Goal: Task Accomplishment & Management: Manage account settings

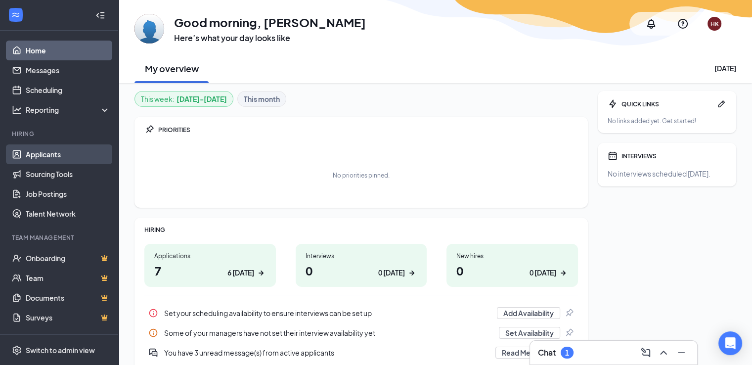
click at [36, 157] on link "Applicants" at bounding box center [68, 154] width 85 height 20
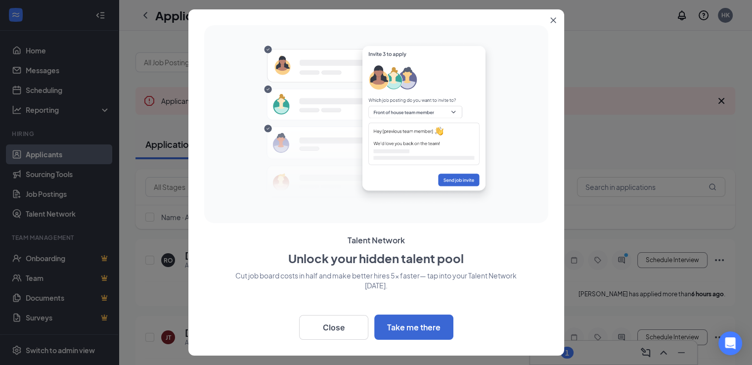
click at [549, 19] on button "Close" at bounding box center [556, 18] width 18 height 18
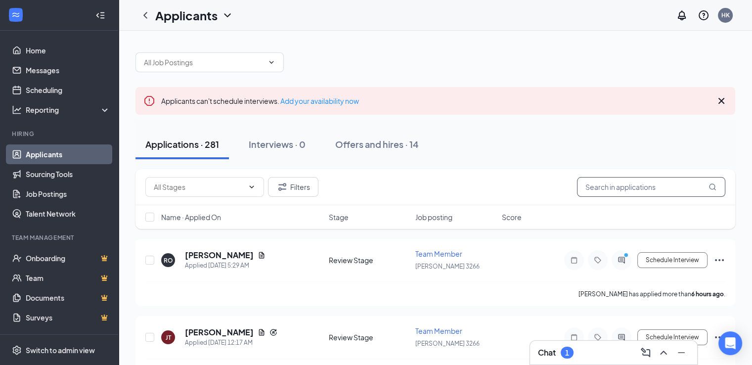
click at [637, 188] on input "text" at bounding box center [651, 187] width 148 height 20
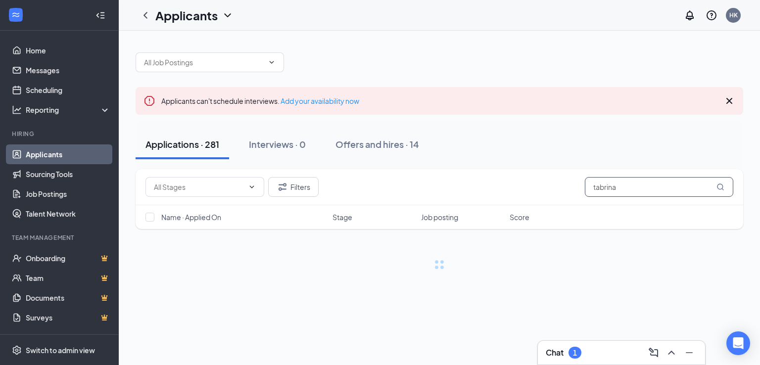
type input "tabrina"
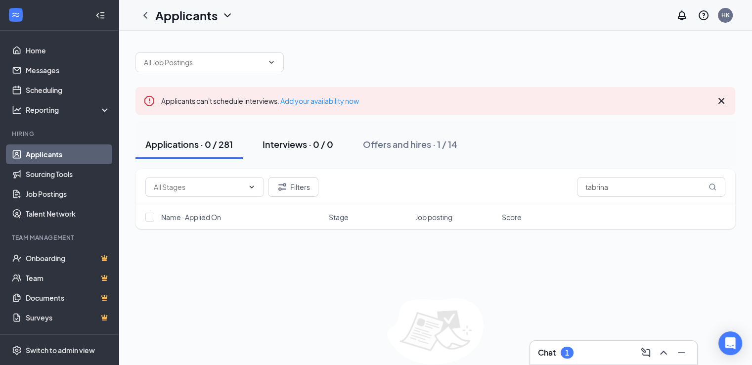
click at [291, 150] on button "Interviews · 0 / 0" at bounding box center [298, 145] width 91 height 30
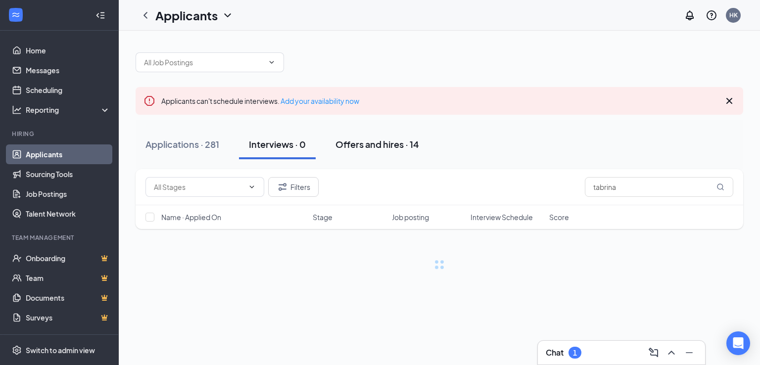
click at [349, 142] on div "Offers and hires · 14" at bounding box center [377, 144] width 84 height 12
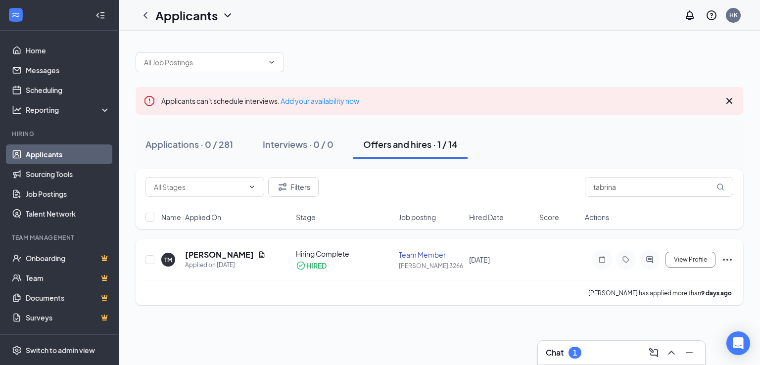
click at [731, 262] on icon "Ellipses" at bounding box center [727, 260] width 12 height 12
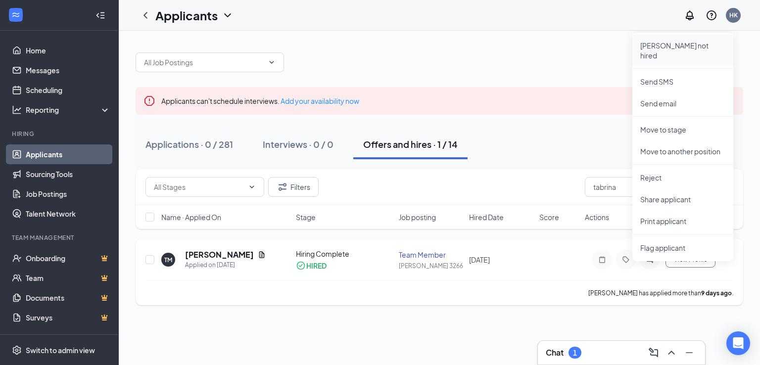
click at [684, 42] on p "[PERSON_NAME] not hired" at bounding box center [682, 51] width 85 height 20
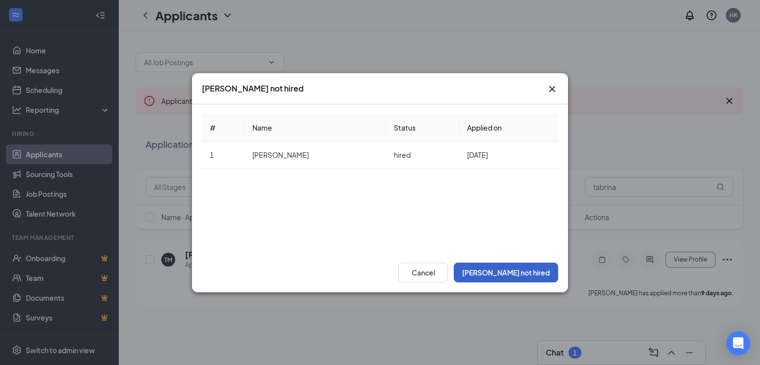
click at [523, 274] on button "[PERSON_NAME] not hired" at bounding box center [506, 273] width 104 height 20
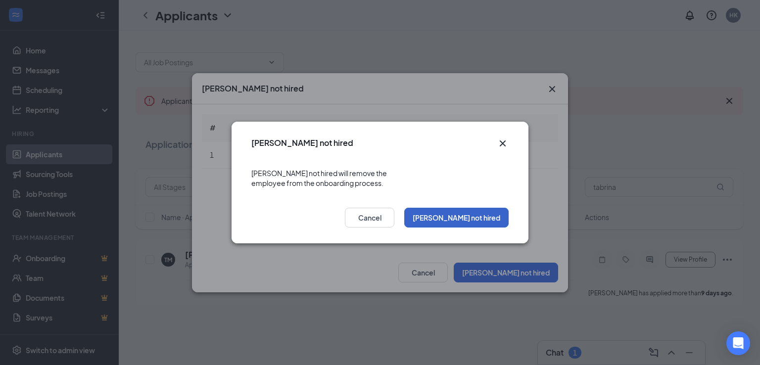
click at [465, 210] on button "[PERSON_NAME] not hired" at bounding box center [456, 218] width 104 height 20
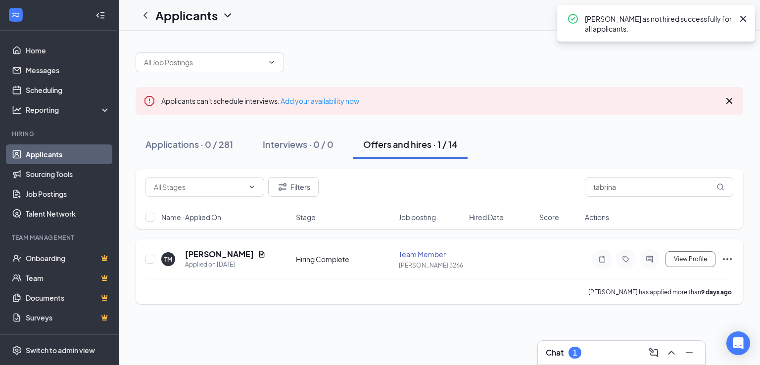
click at [728, 258] on icon "Ellipses" at bounding box center [727, 259] width 9 height 2
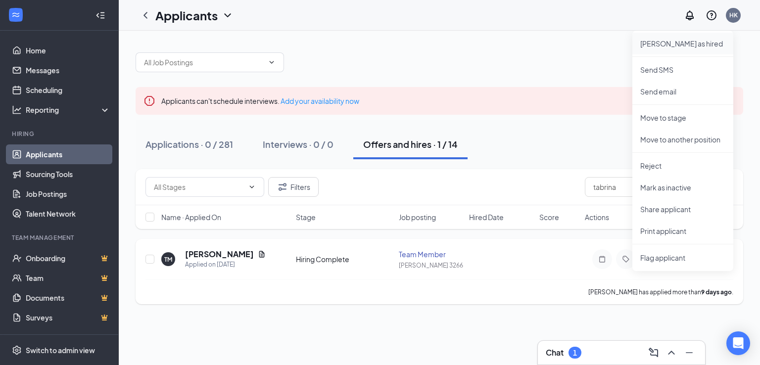
click at [679, 48] on p "[PERSON_NAME] as hired" at bounding box center [682, 44] width 85 height 10
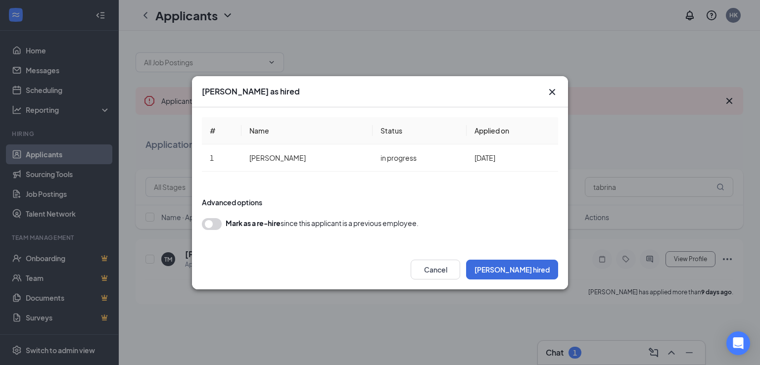
click at [214, 227] on button "button" at bounding box center [212, 224] width 20 height 12
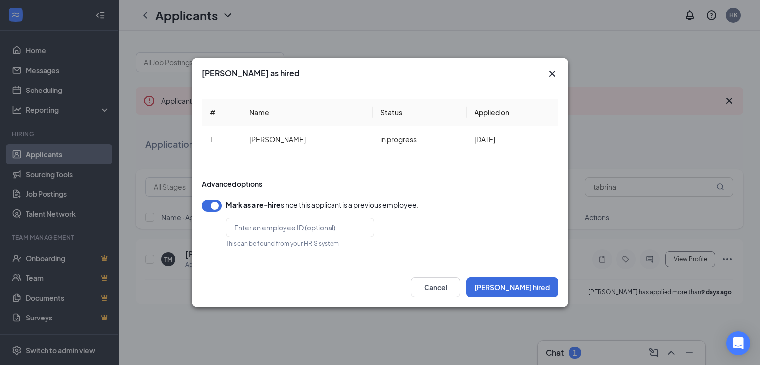
click at [215, 203] on button "button" at bounding box center [212, 206] width 20 height 12
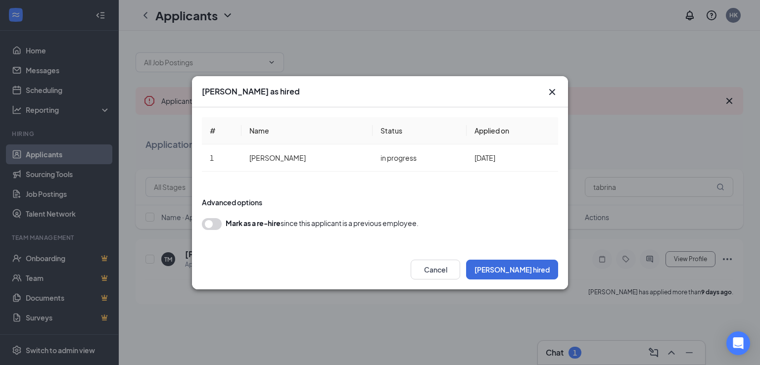
click at [551, 95] on icon "Cross" at bounding box center [552, 92] width 12 height 12
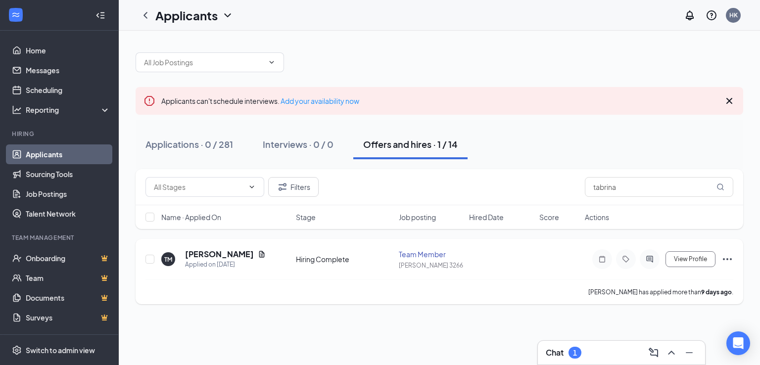
click at [724, 258] on icon "Ellipses" at bounding box center [727, 259] width 9 height 2
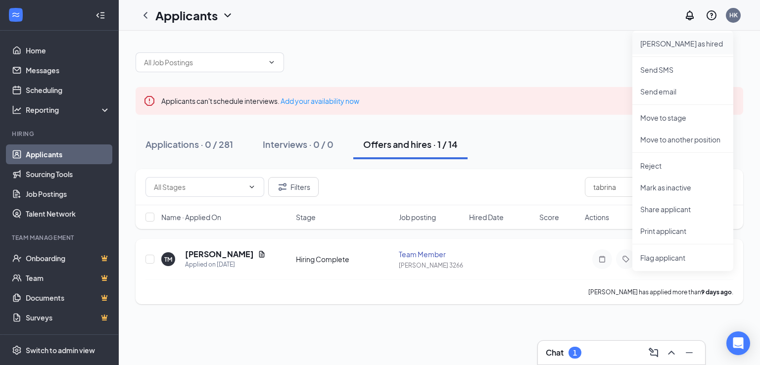
click at [673, 48] on p "[PERSON_NAME] as hired" at bounding box center [682, 44] width 85 height 10
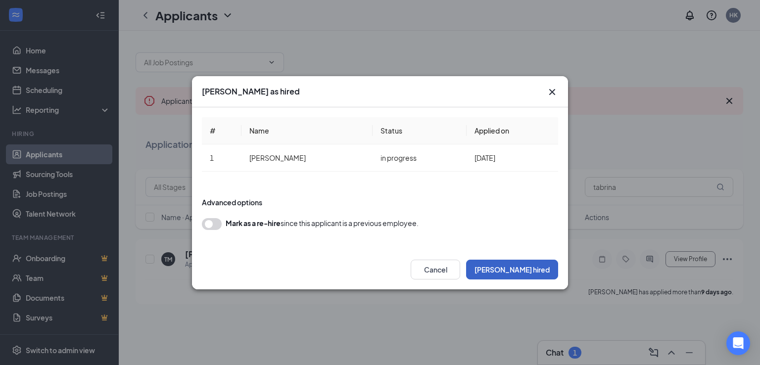
click at [519, 268] on button "[PERSON_NAME] hired" at bounding box center [512, 270] width 92 height 20
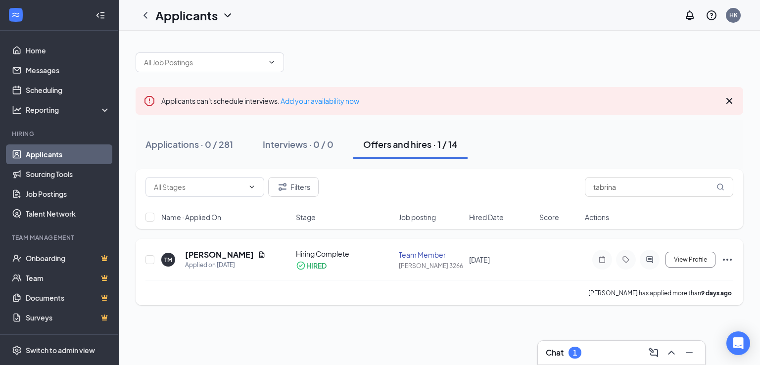
click at [730, 262] on icon "Ellipses" at bounding box center [727, 260] width 12 height 12
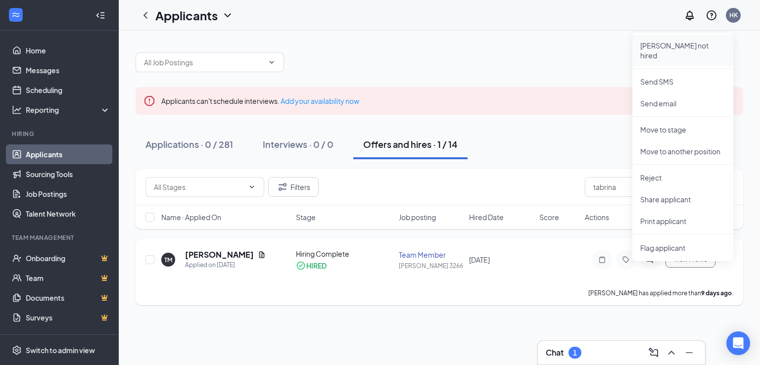
click at [675, 48] on p "[PERSON_NAME] not hired" at bounding box center [682, 51] width 85 height 20
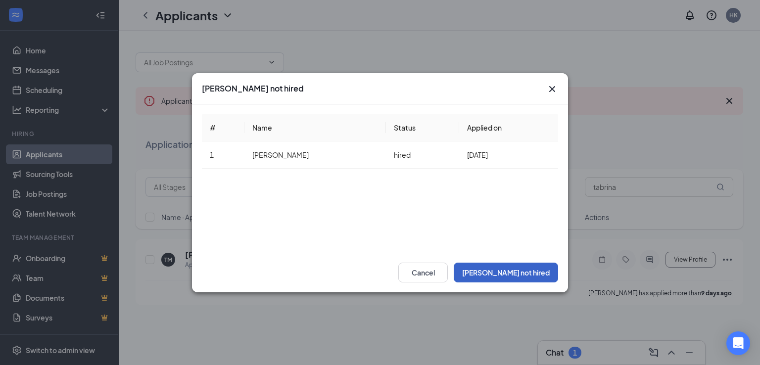
click at [534, 275] on button "[PERSON_NAME] not hired" at bounding box center [506, 273] width 104 height 20
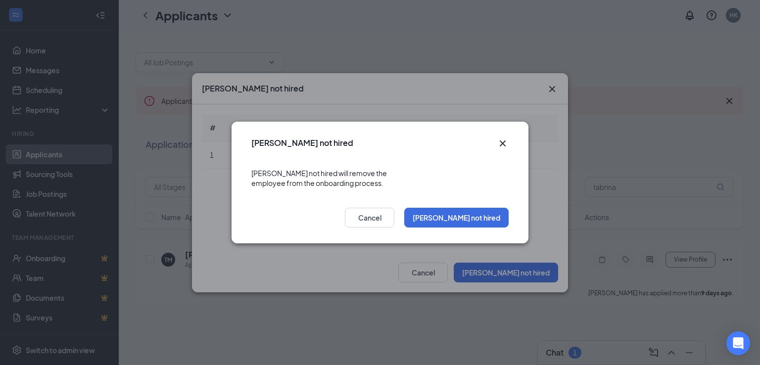
click at [503, 144] on icon "Cross" at bounding box center [503, 144] width 12 height 12
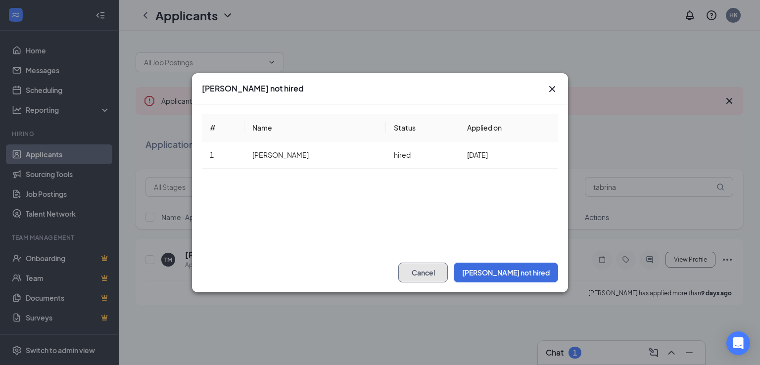
click at [448, 272] on button "Cancel" at bounding box center [422, 273] width 49 height 20
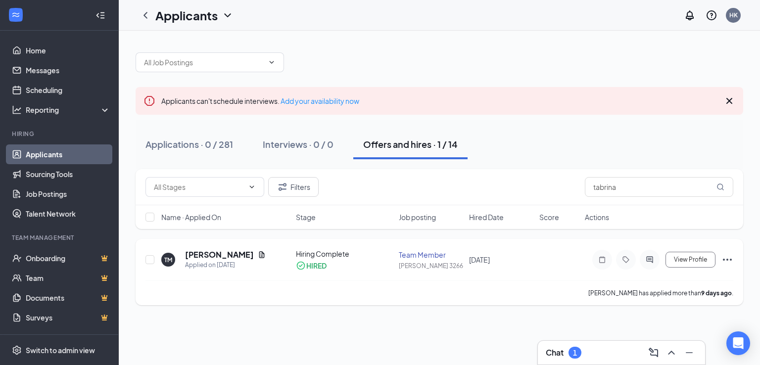
click at [728, 261] on icon "Ellipses" at bounding box center [727, 260] width 12 height 12
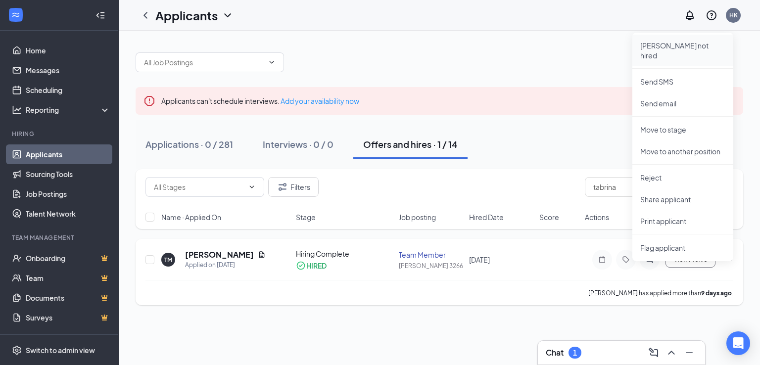
click at [675, 47] on p "[PERSON_NAME] not hired" at bounding box center [682, 51] width 85 height 20
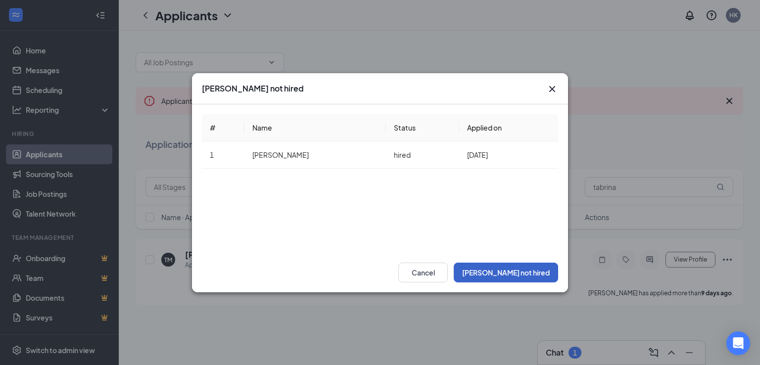
click at [511, 276] on button "[PERSON_NAME] not hired" at bounding box center [506, 273] width 104 height 20
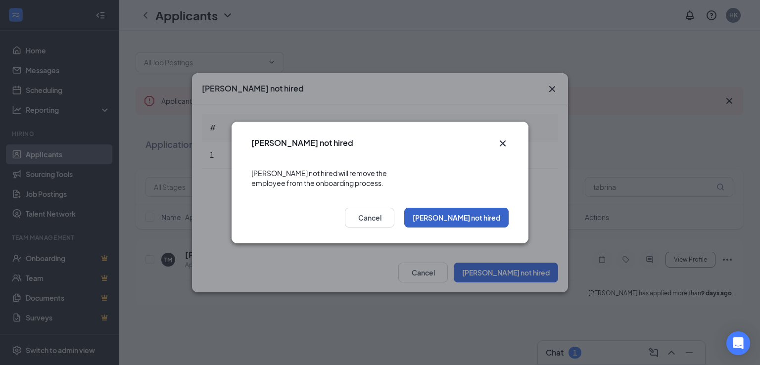
click at [485, 212] on button "[PERSON_NAME] not hired" at bounding box center [456, 218] width 104 height 20
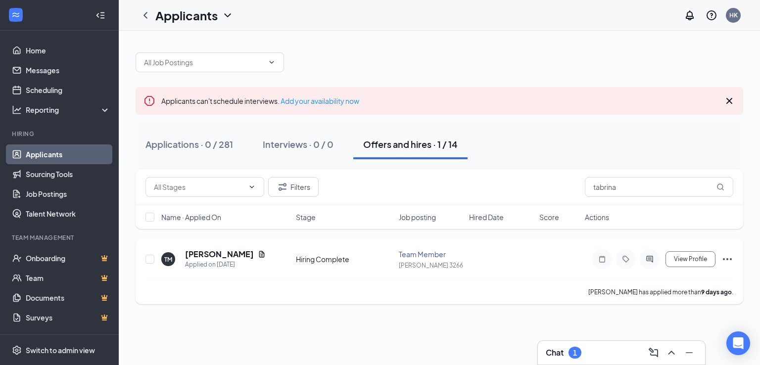
click at [725, 254] on icon "Ellipses" at bounding box center [727, 259] width 12 height 12
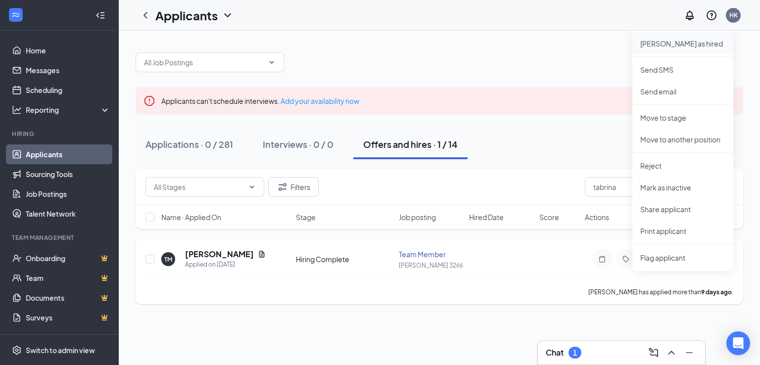
click at [666, 41] on p "[PERSON_NAME] as hired" at bounding box center [682, 44] width 85 height 10
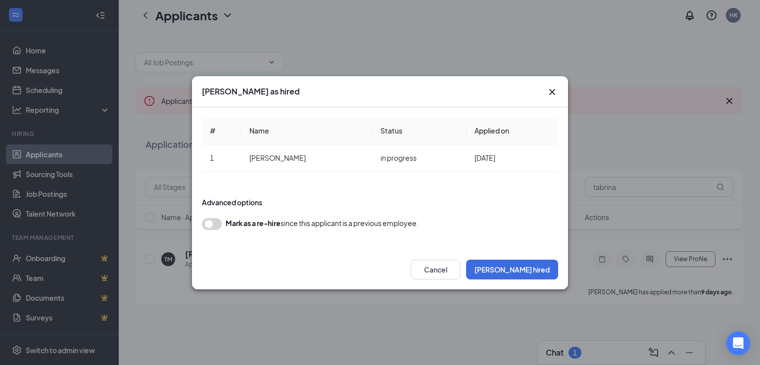
click at [550, 88] on icon "Cross" at bounding box center [552, 92] width 12 height 12
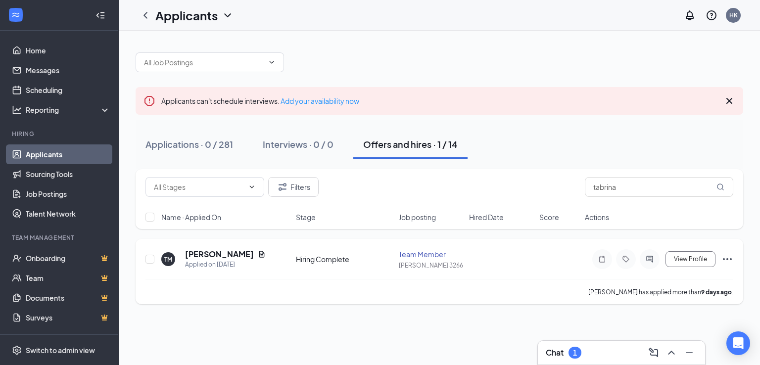
click at [453, 289] on div "[PERSON_NAME] has applied more than [DATE] ." at bounding box center [439, 291] width 588 height 25
click at [456, 309] on div "Applicants can't schedule interviews. Add your availability now Applications · …" at bounding box center [439, 173] width 641 height 285
click at [415, 315] on div "Applicants can't schedule interviews. Add your availability now Applications · …" at bounding box center [439, 173] width 641 height 285
